Goal: Transaction & Acquisition: Purchase product/service

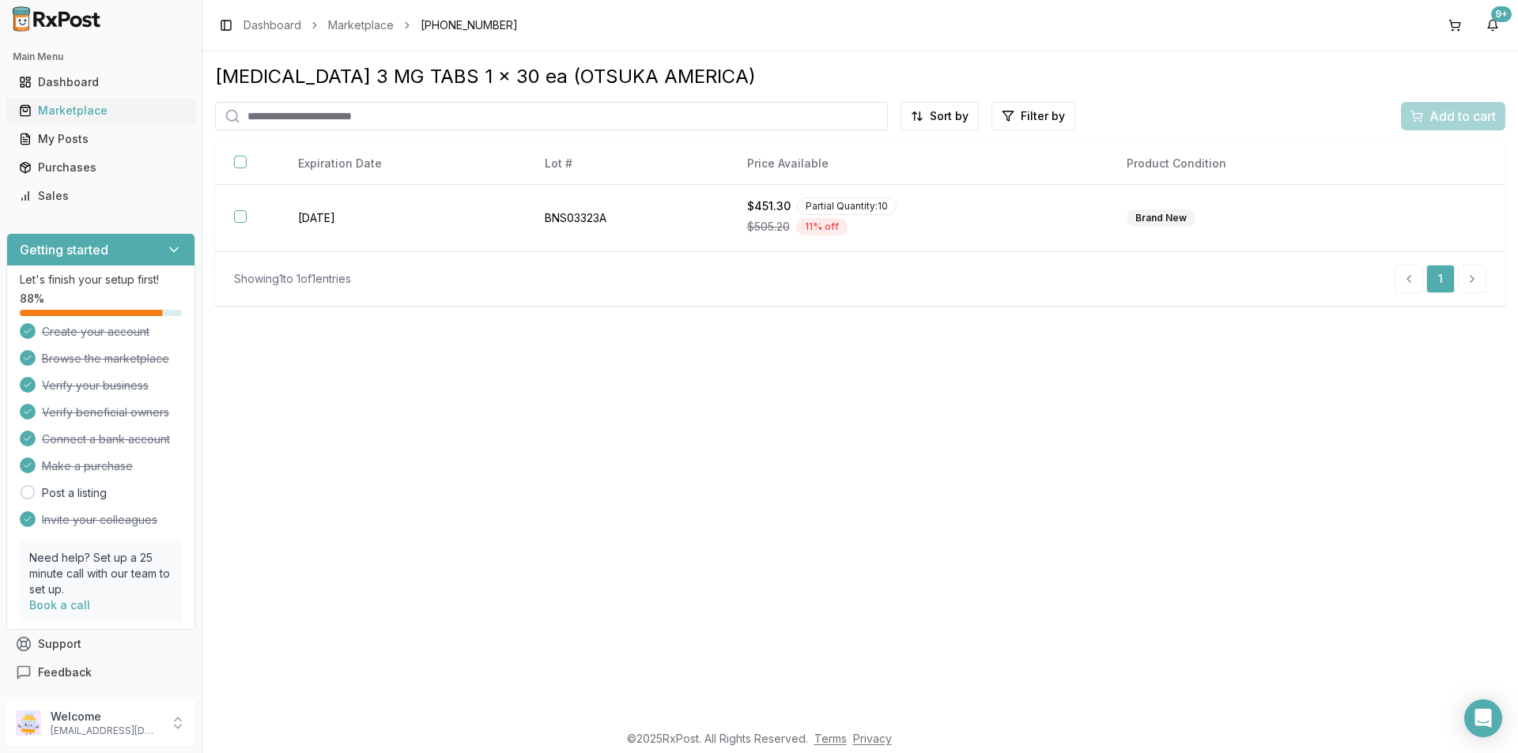
click at [85, 108] on div "Marketplace" at bounding box center [101, 111] width 164 height 16
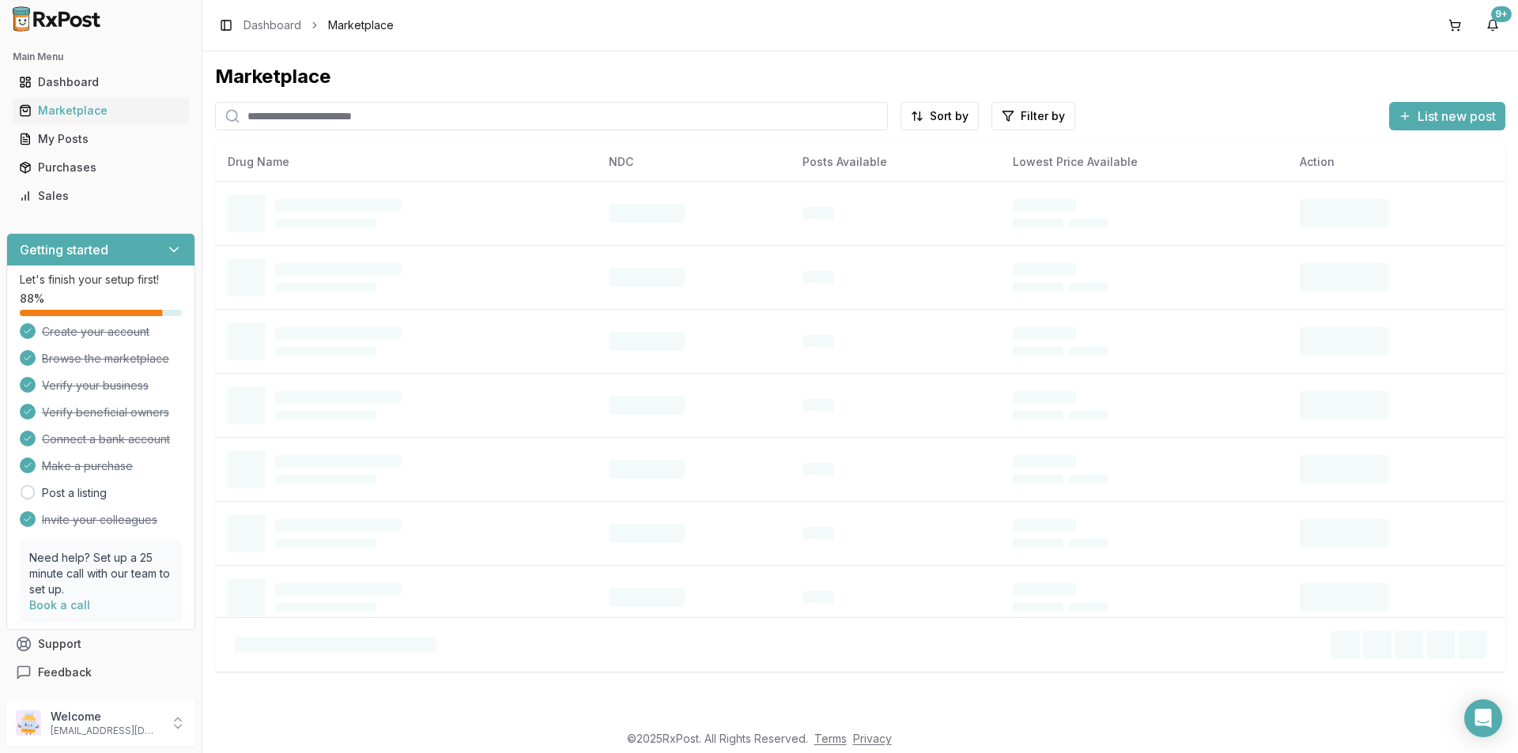
click at [266, 109] on input "search" at bounding box center [551, 116] width 673 height 28
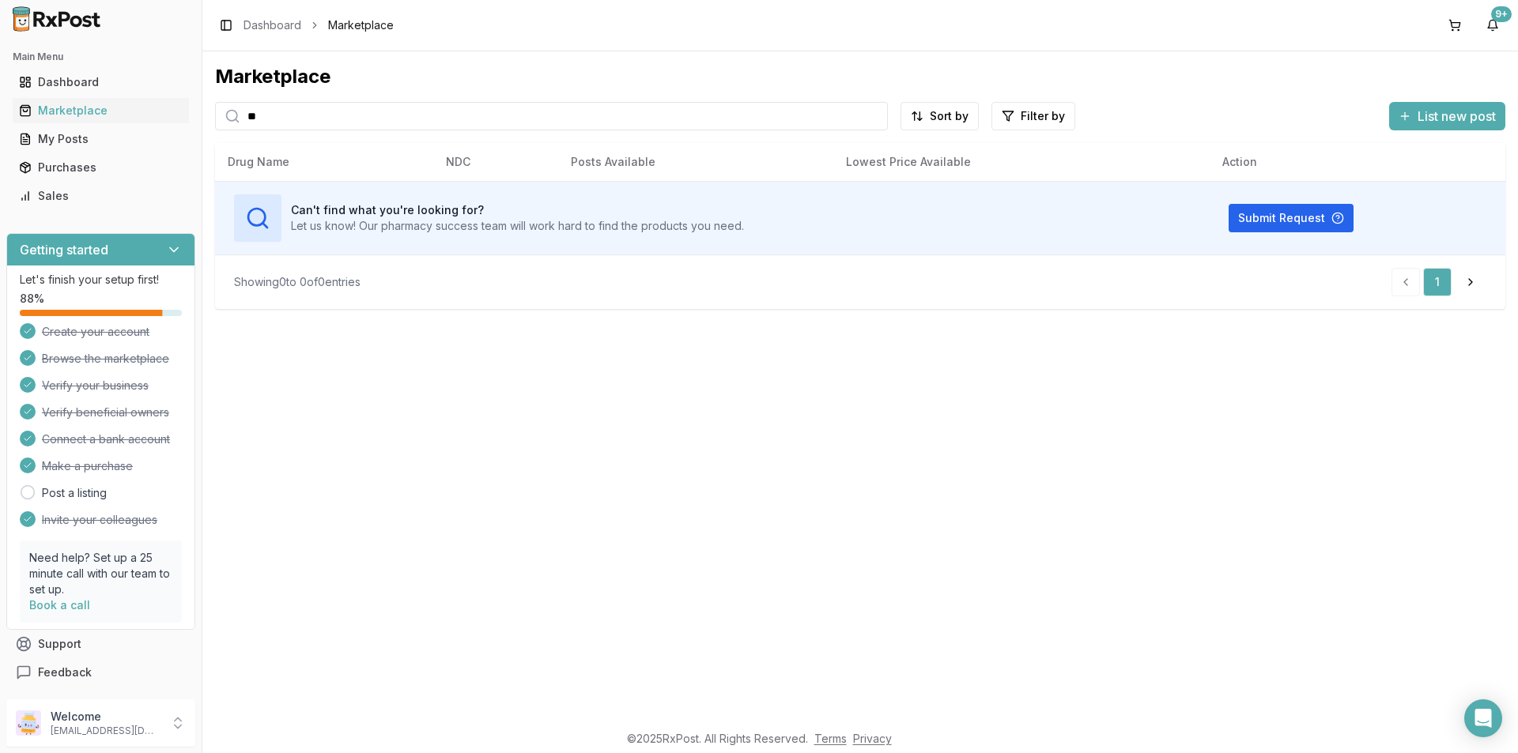
type input "*"
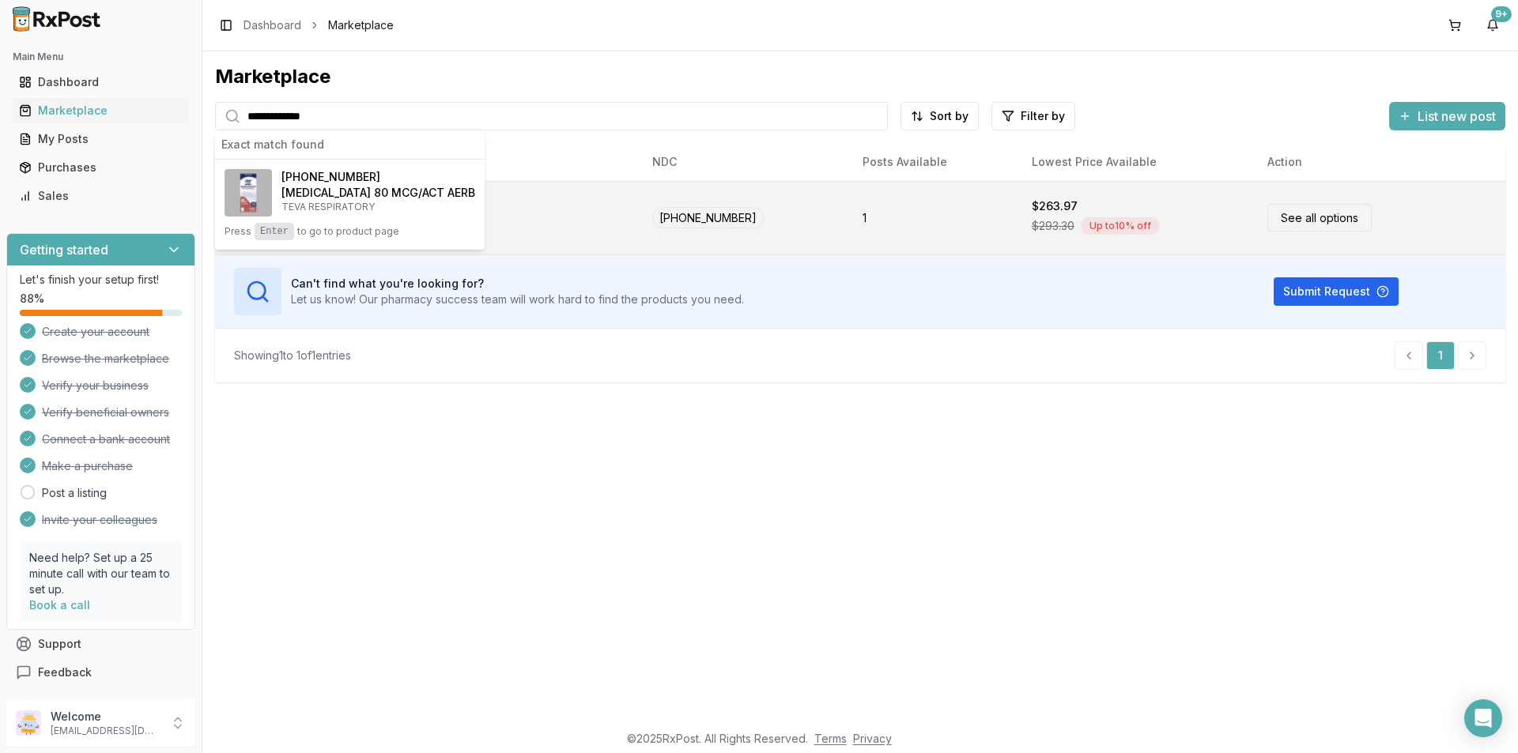
type input "**********"
click at [1342, 220] on link "See all options" at bounding box center [1319, 218] width 104 height 28
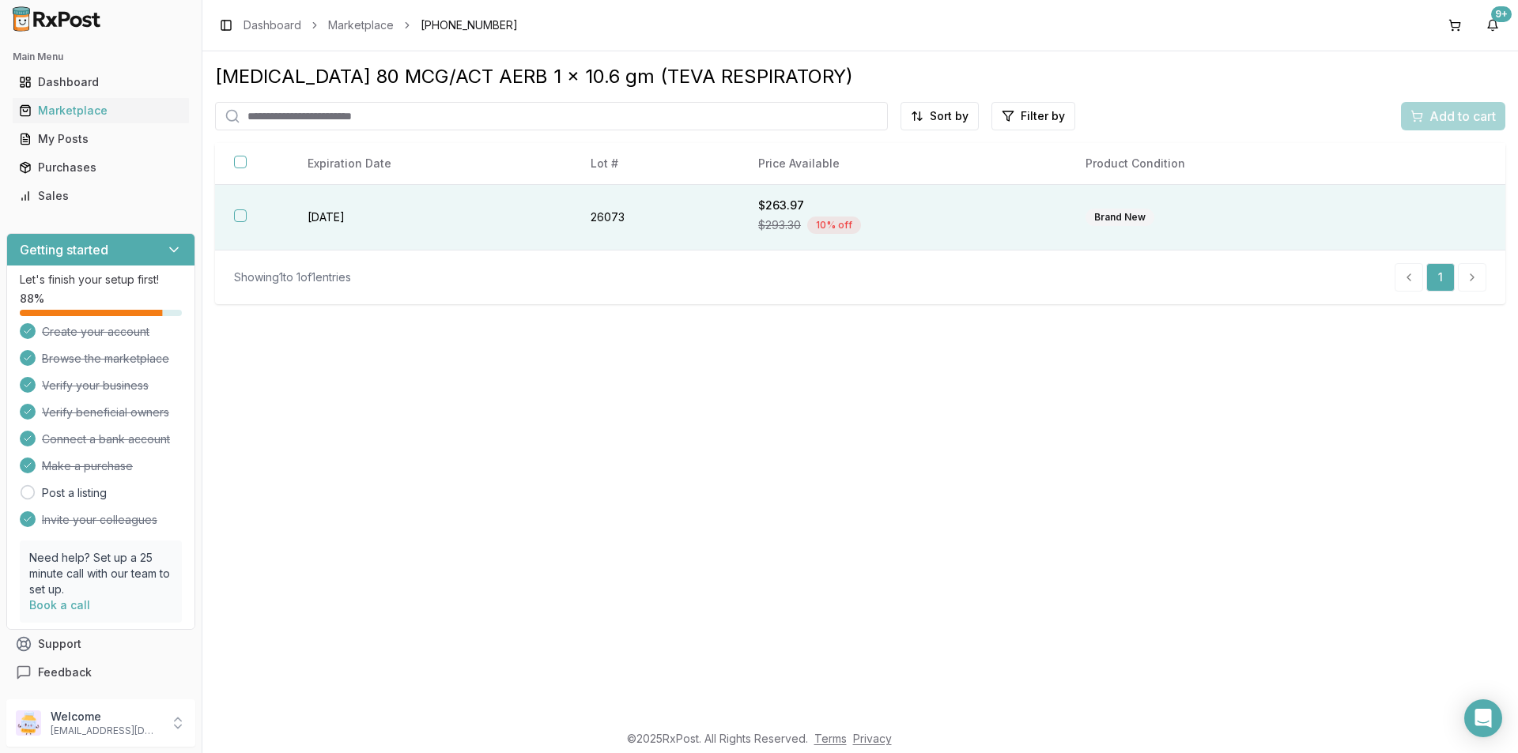
click at [243, 218] on button "button" at bounding box center [240, 215] width 13 height 13
click at [1485, 117] on span "Add to cart" at bounding box center [1462, 116] width 66 height 19
click at [239, 214] on button "button" at bounding box center [240, 215] width 13 height 13
click at [1463, 111] on span "Add to cart" at bounding box center [1462, 116] width 66 height 19
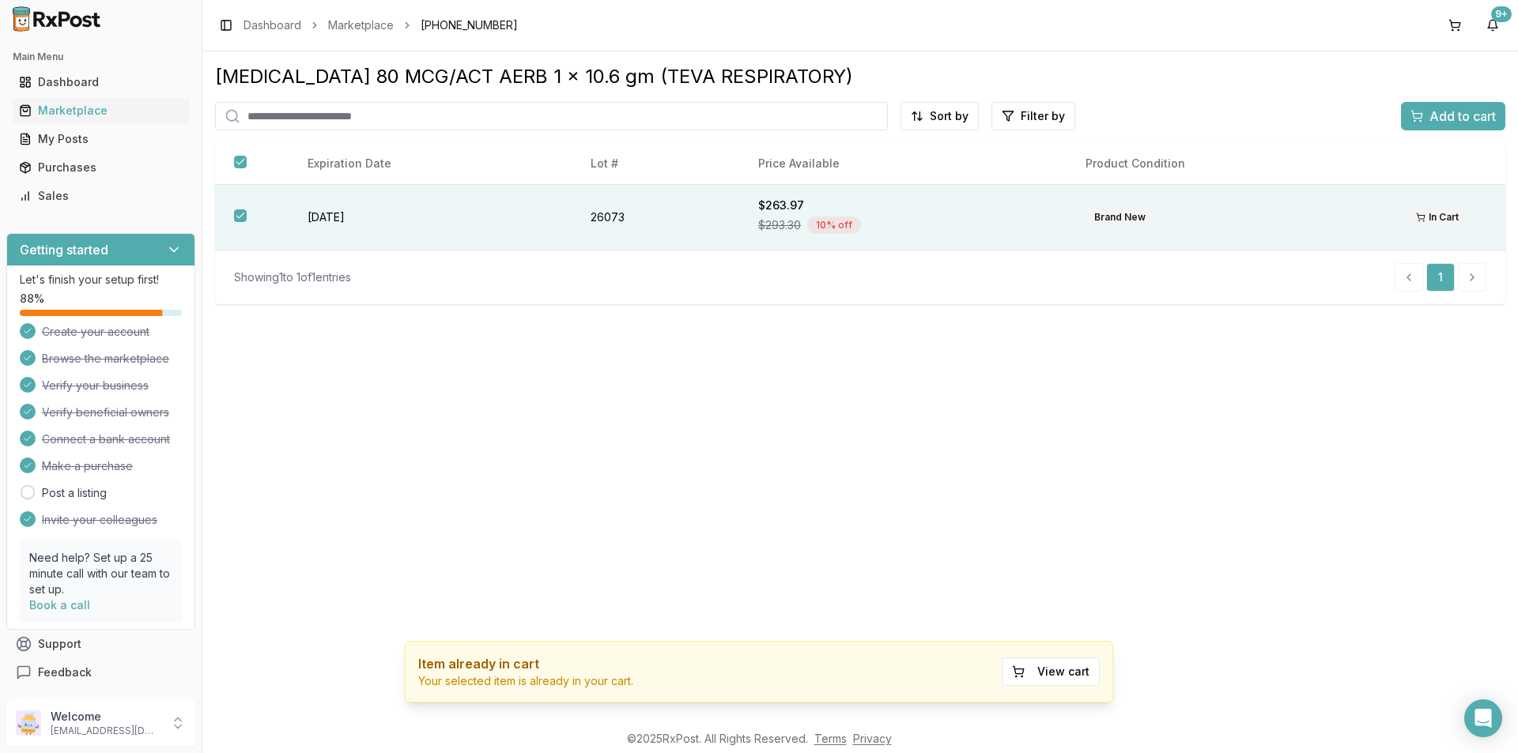
click at [1439, 112] on span "Add to cart" at bounding box center [1462, 116] width 66 height 19
click at [1065, 670] on button "View cart" at bounding box center [1051, 672] width 98 height 28
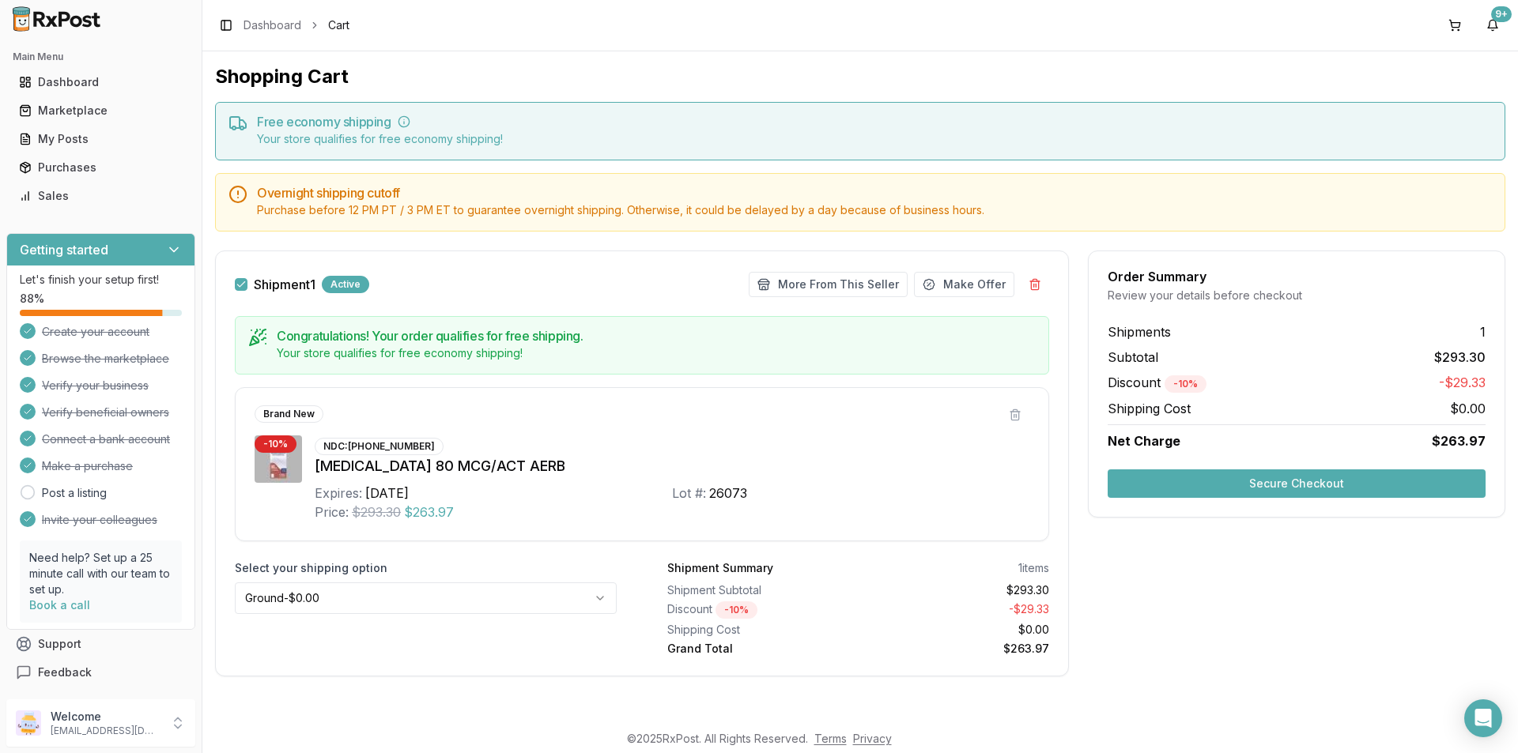
click at [1295, 485] on button "Secure Checkout" at bounding box center [1297, 484] width 378 height 28
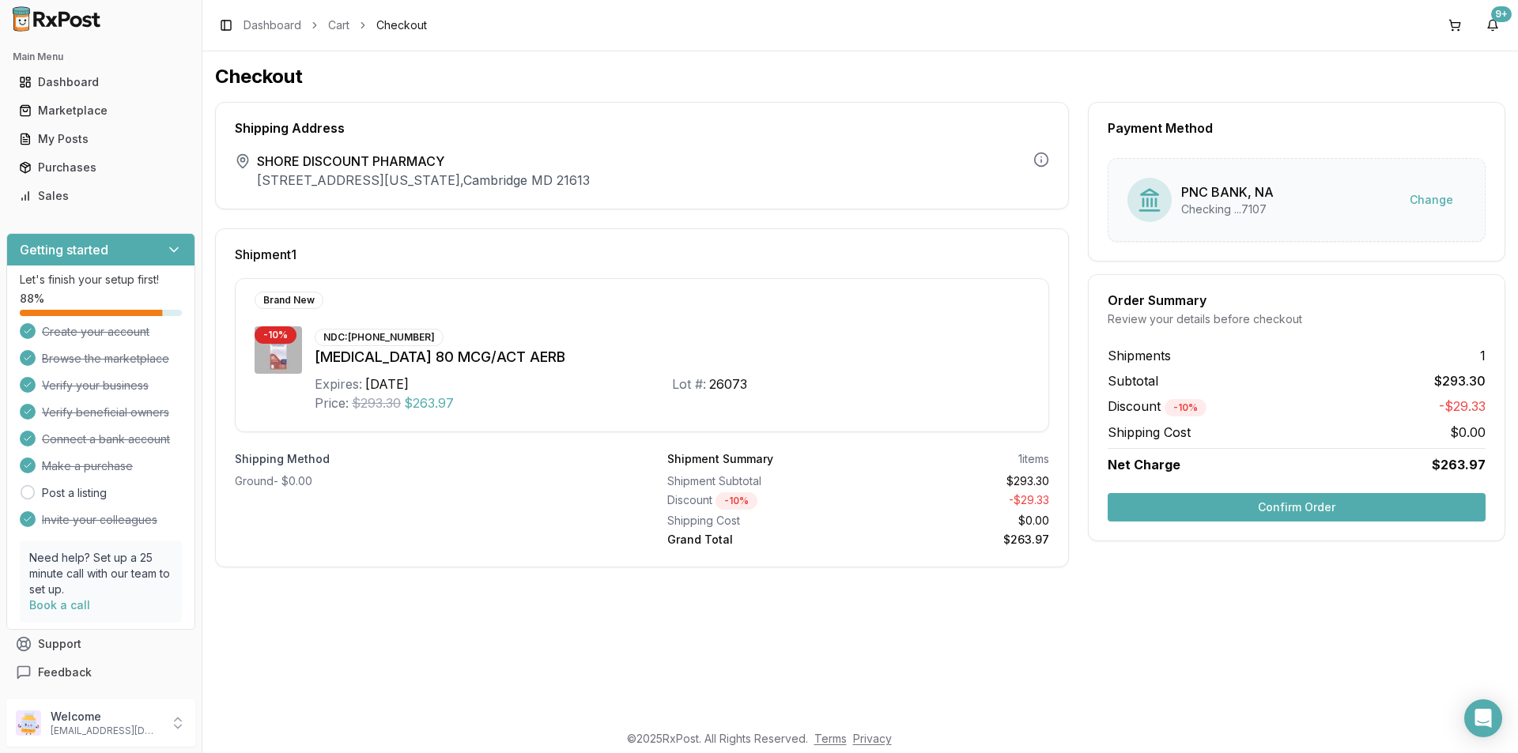
click at [1319, 517] on button "Confirm Order" at bounding box center [1297, 507] width 378 height 28
